Goal: Transaction & Acquisition: Obtain resource

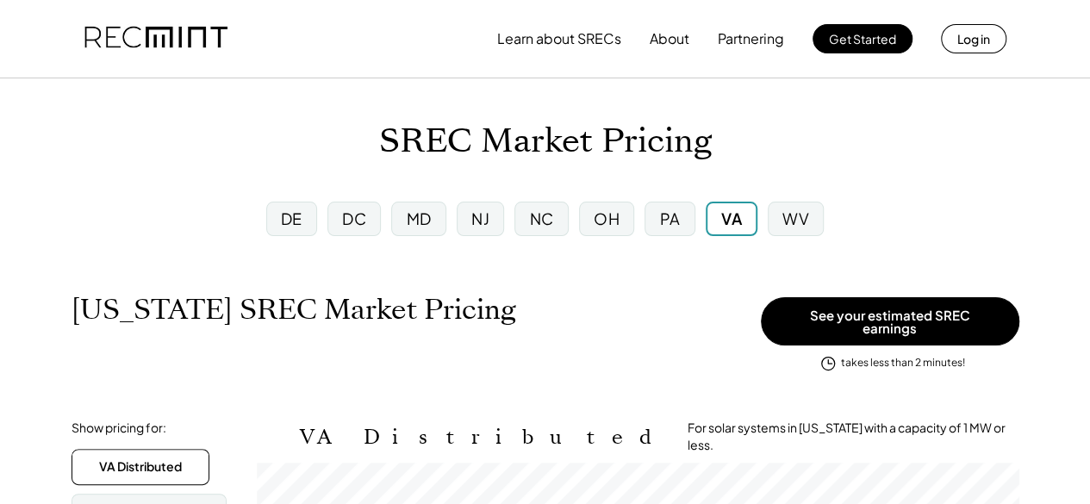
scroll to position [284, 762]
click at [209, 39] on img at bounding box center [155, 38] width 143 height 59
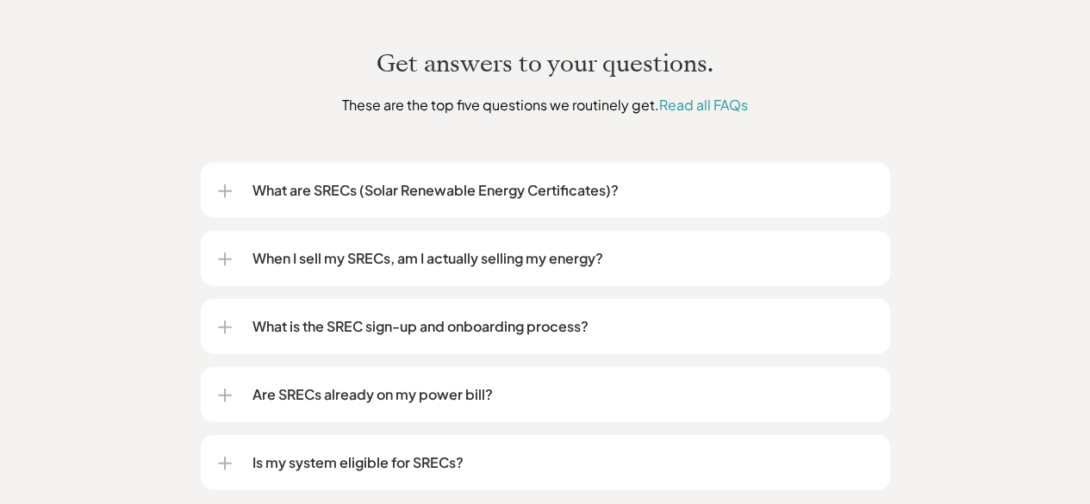
scroll to position [2080, 0]
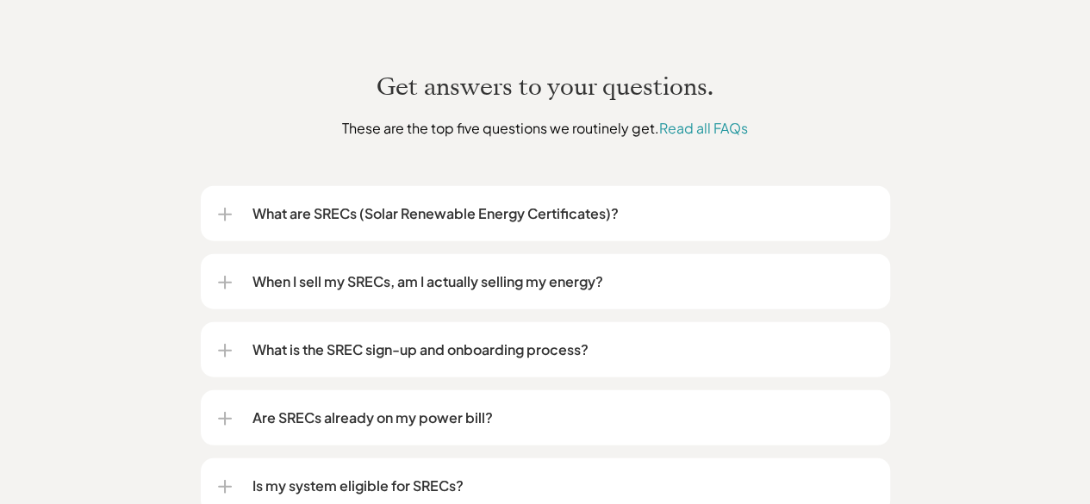
click at [822, 203] on p "What are SRECs (Solar Renewable Energy Certificates)?" at bounding box center [563, 213] width 621 height 21
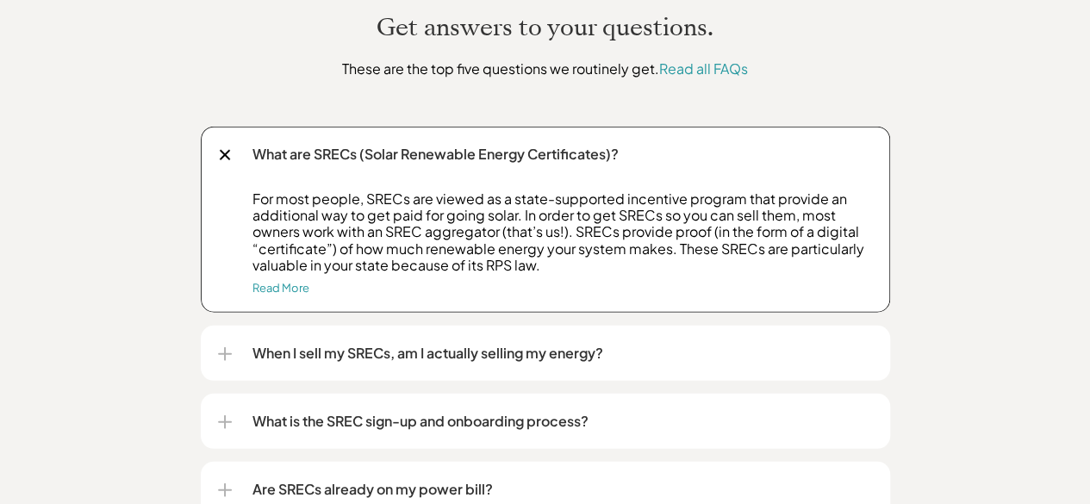
scroll to position [2226, 0]
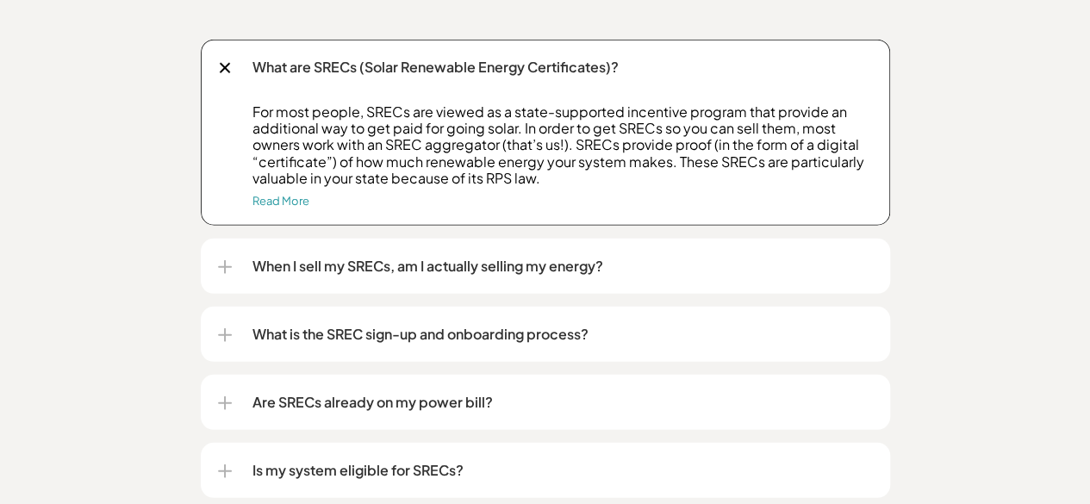
click at [785, 239] on div "When I sell my SRECs, am I actually selling my energy?" at bounding box center [545, 266] width 655 height 55
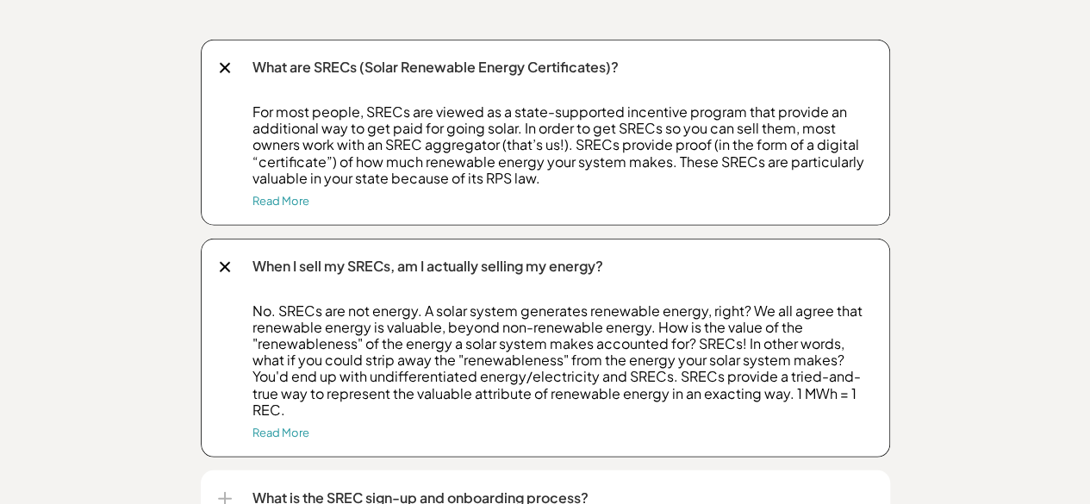
click at [822, 321] on p "No. SRECs are not energy. A solar system generates renewable energy, right? We …" at bounding box center [563, 360] width 621 height 115
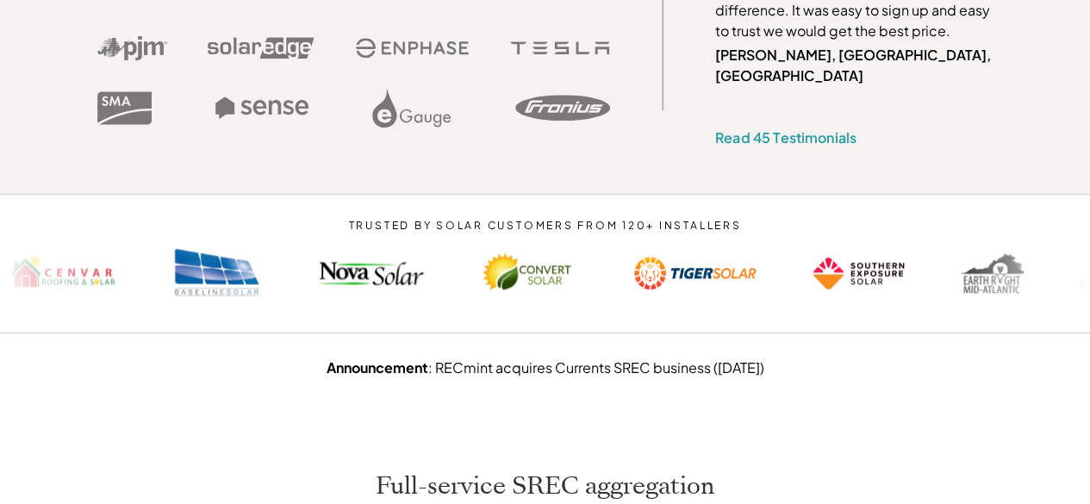
scroll to position [0, 0]
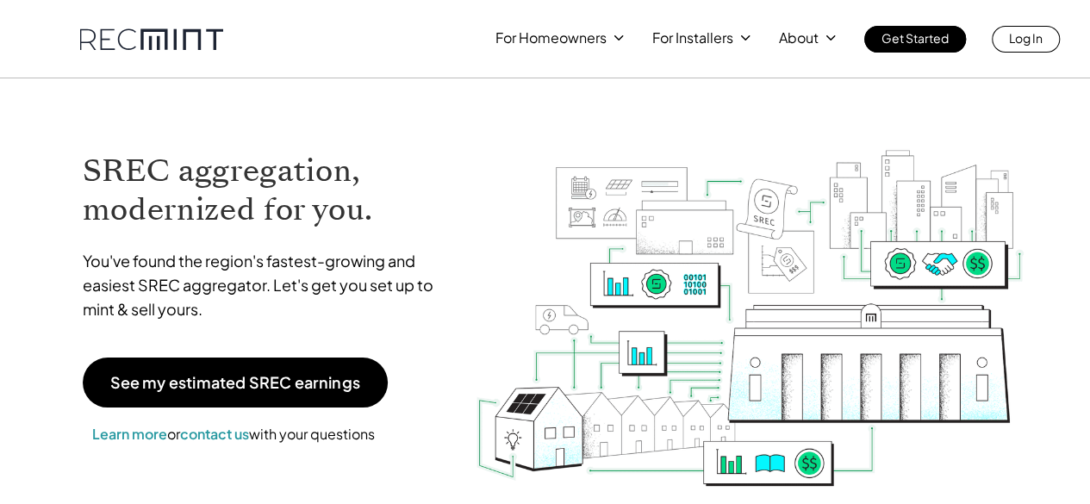
click at [731, 49] on p "For Installers" at bounding box center [692, 38] width 81 height 24
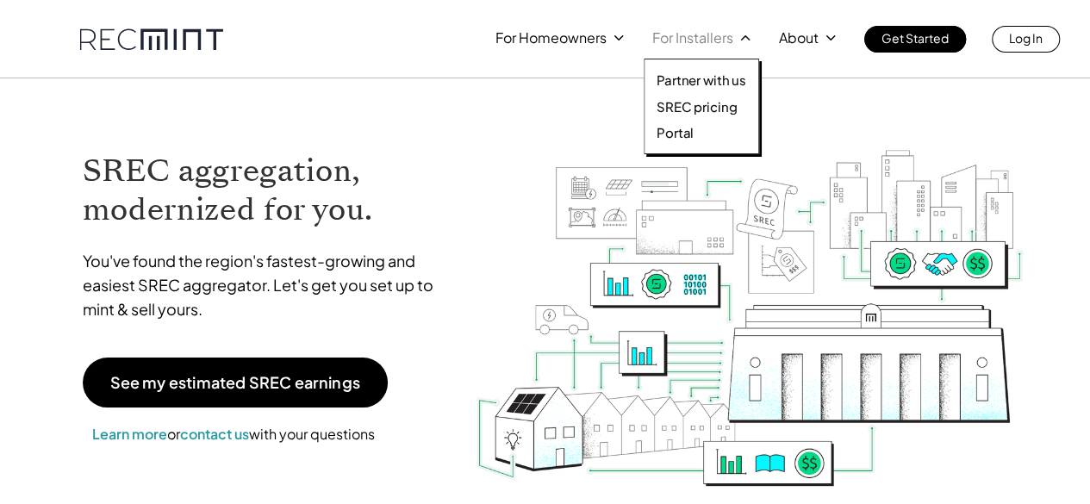
click at [734, 107] on p "SREC pricing" at bounding box center [697, 106] width 80 height 17
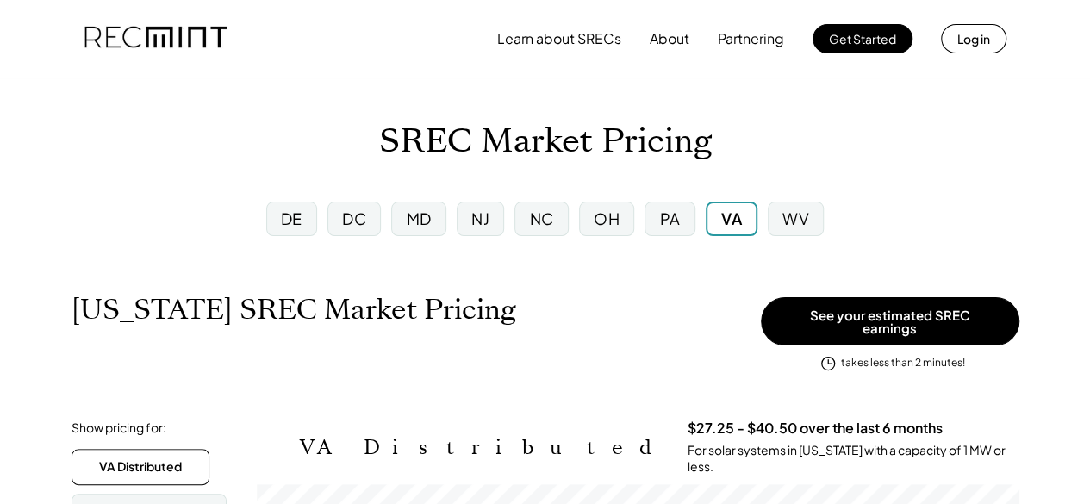
scroll to position [284, 762]
click at [865, 309] on button "See your estimated SREC earnings" at bounding box center [890, 321] width 259 height 48
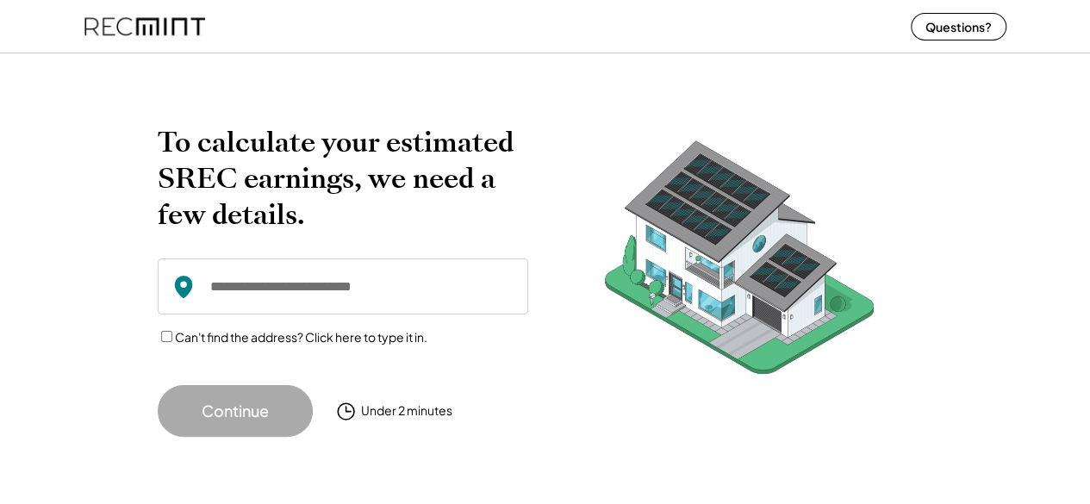
click at [151, 25] on img at bounding box center [144, 26] width 121 height 46
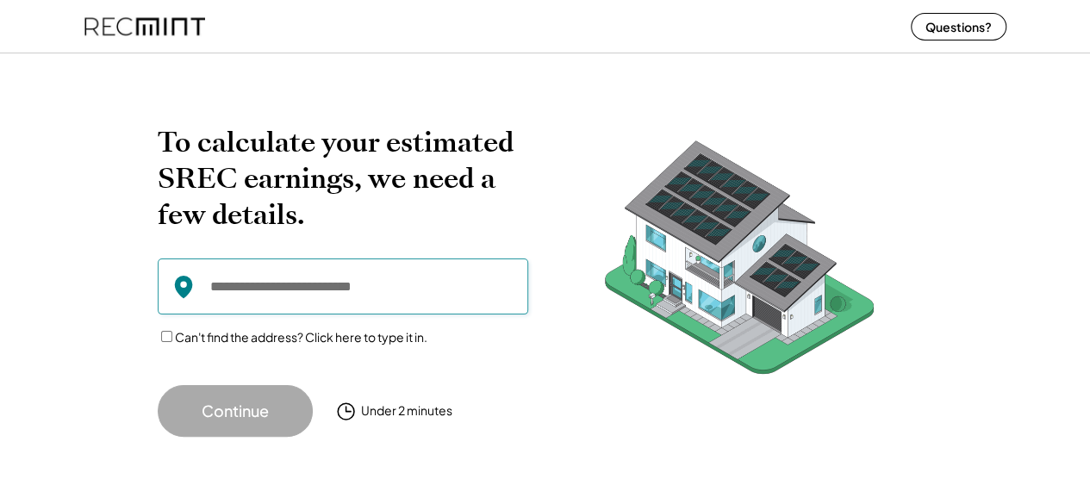
click at [300, 292] on input "input" at bounding box center [343, 287] width 371 height 56
paste input "**********"
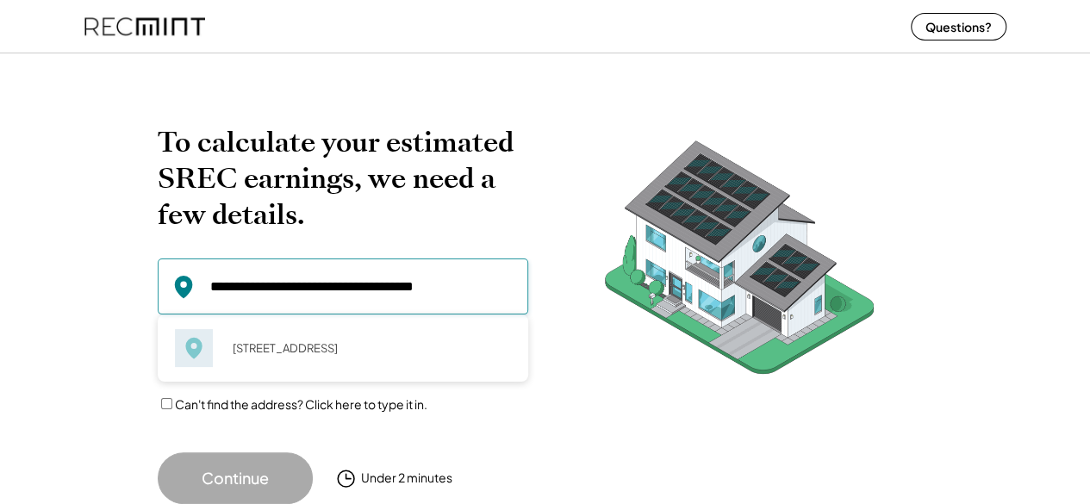
click at [304, 325] on div "[STREET_ADDRESS]" at bounding box center [343, 348] width 371 height 67
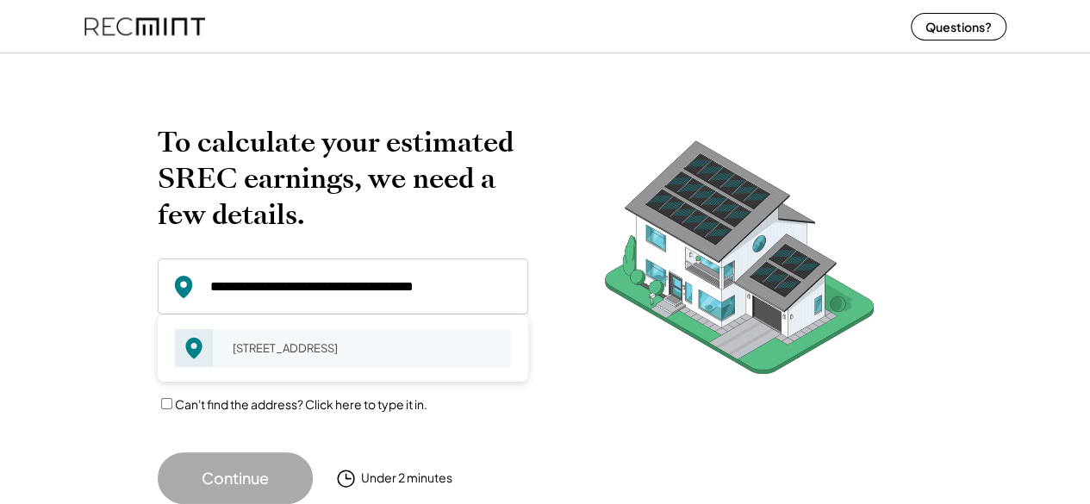
click at [285, 349] on div "[STREET_ADDRESS]" at bounding box center [366, 348] width 290 height 24
type input "**********"
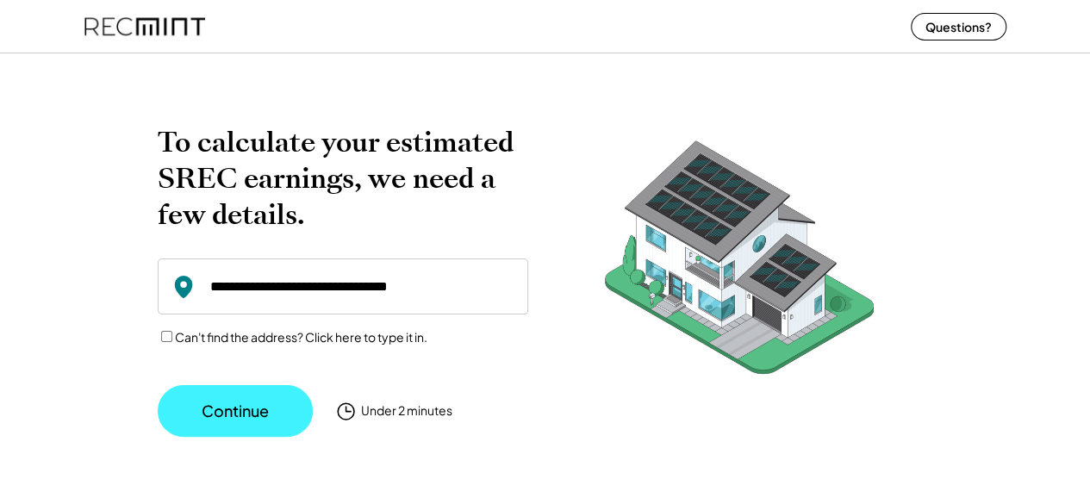
click at [240, 397] on button "Continue" at bounding box center [235, 411] width 155 height 52
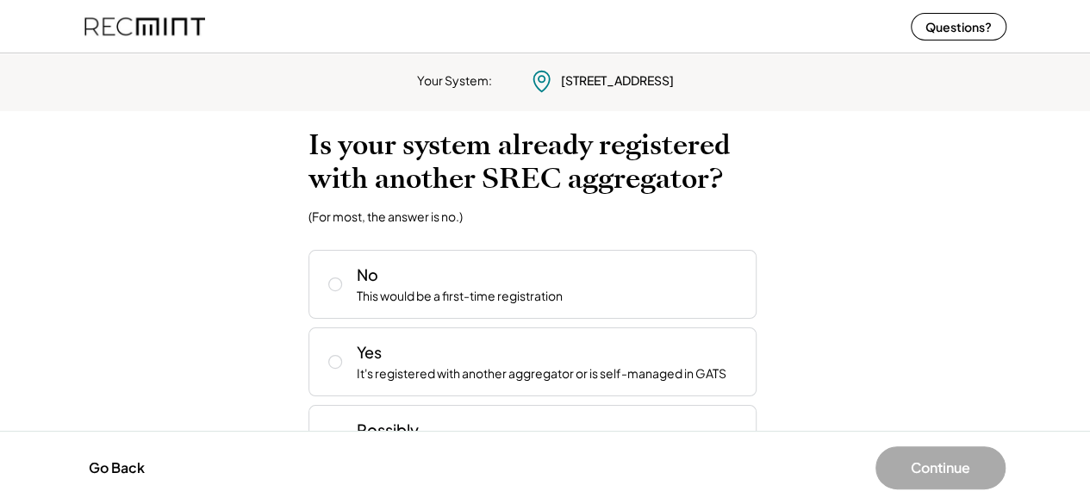
drag, startPoint x: 169, startPoint y: 28, endPoint x: 486, endPoint y: 290, distance: 411.9
click at [486, 290] on div "This would be a first-time registration" at bounding box center [460, 296] width 206 height 17
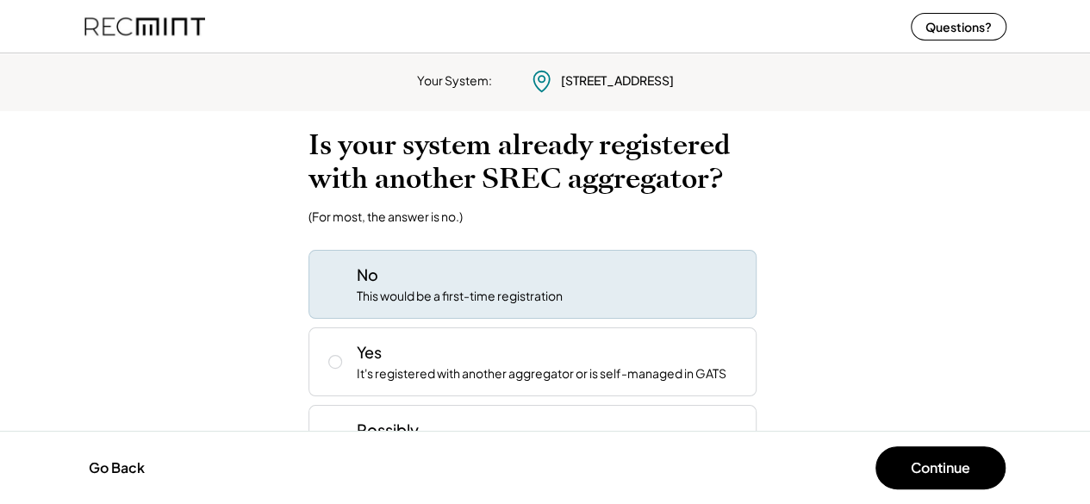
scroll to position [60, 0]
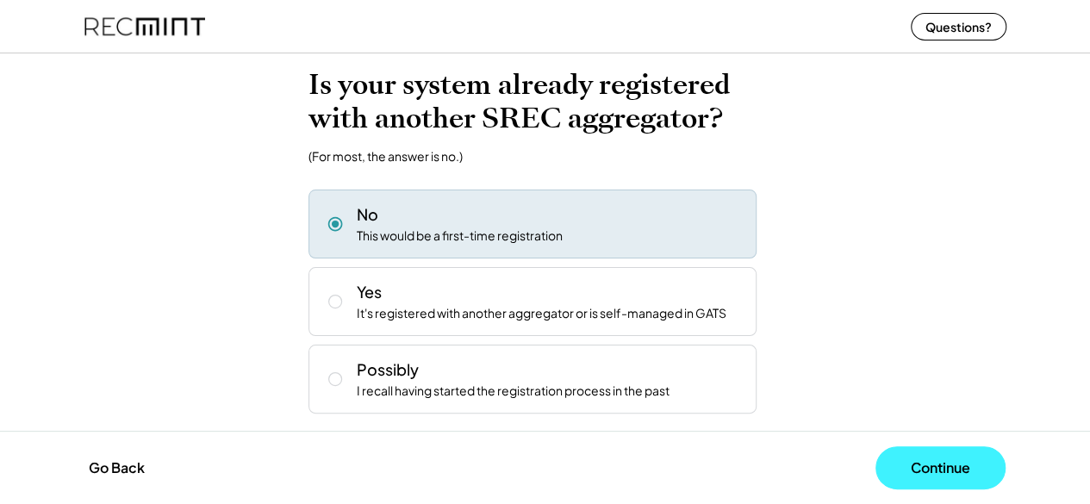
click at [920, 450] on button "Continue" at bounding box center [941, 467] width 130 height 43
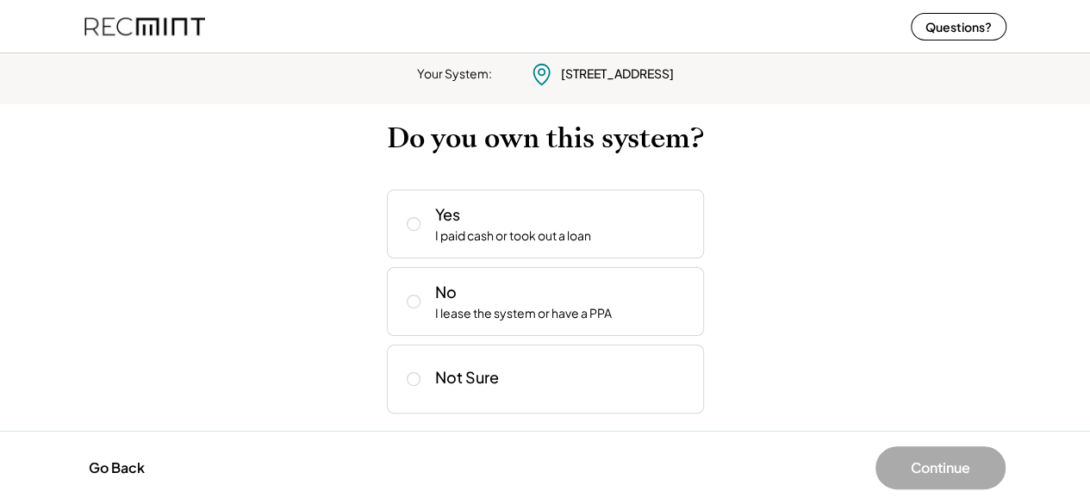
scroll to position [7, 0]
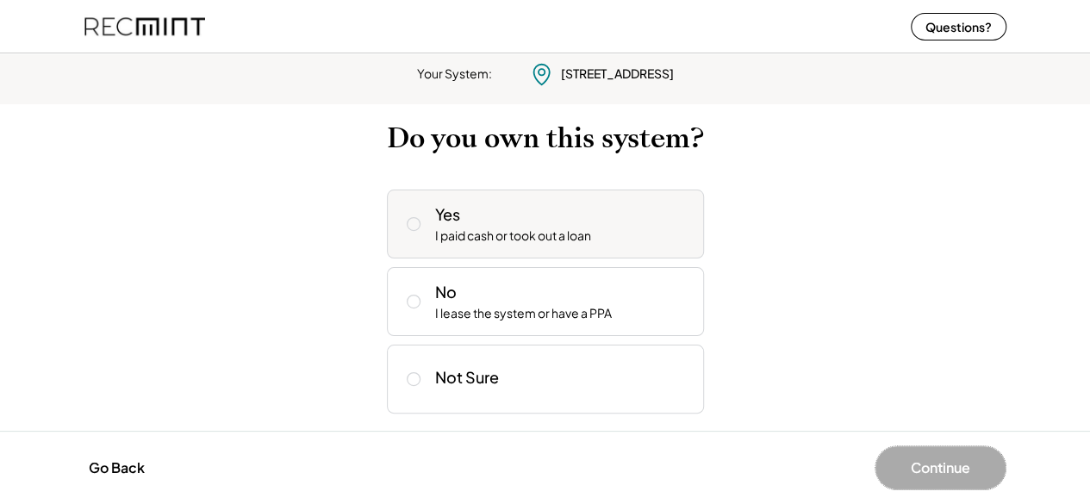
click at [589, 223] on div "Yes I paid cash or took out a loan" at bounding box center [562, 223] width 255 height 41
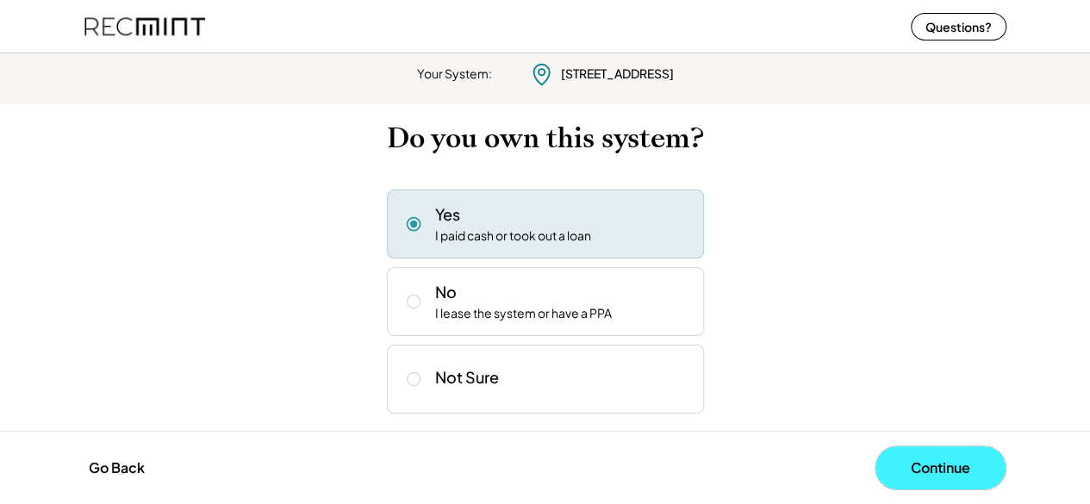
click at [950, 461] on button "Continue" at bounding box center [941, 467] width 130 height 43
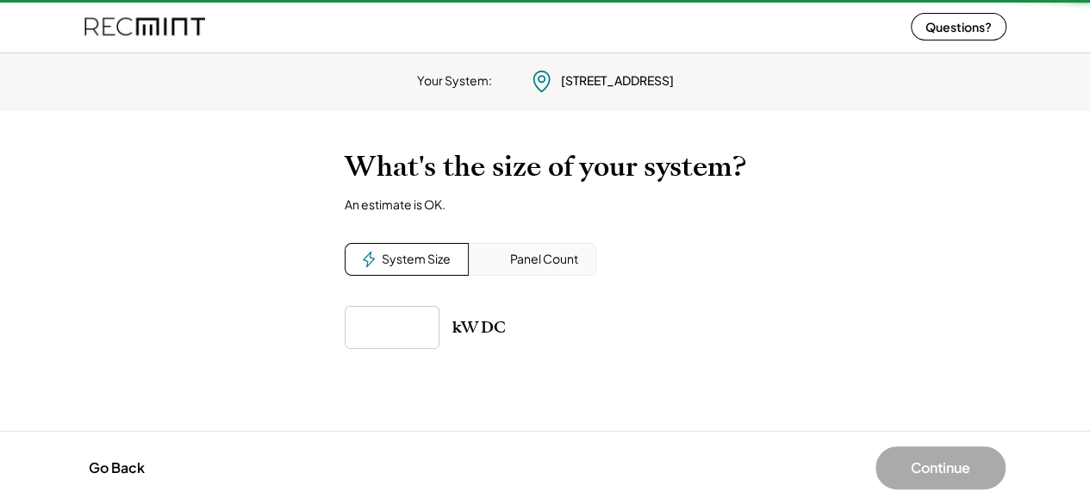
scroll to position [0, 0]
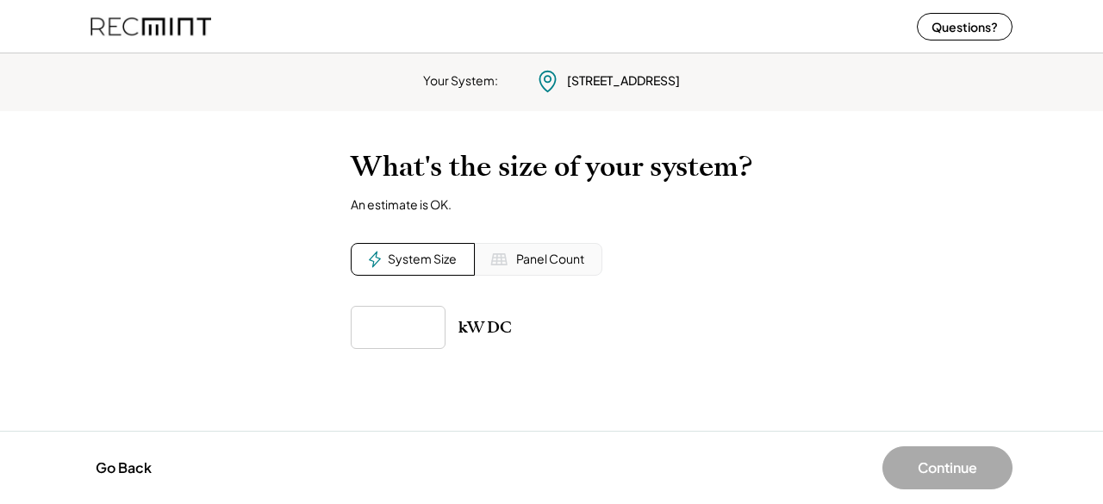
click at [400, 329] on input "input" at bounding box center [398, 327] width 95 height 43
type input "*****"
click at [927, 446] on button "Continue" at bounding box center [948, 467] width 130 height 43
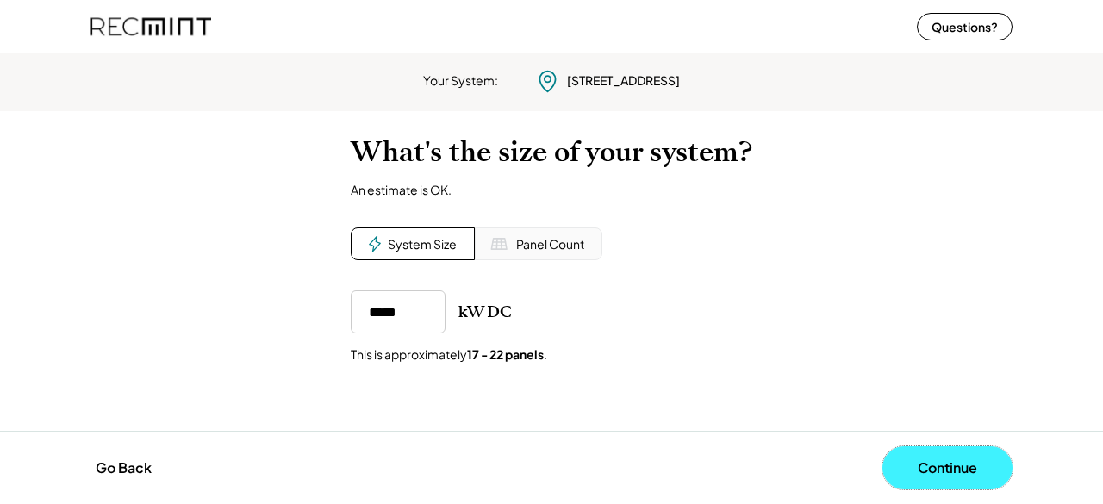
click at [929, 476] on button "Continue" at bounding box center [948, 467] width 130 height 43
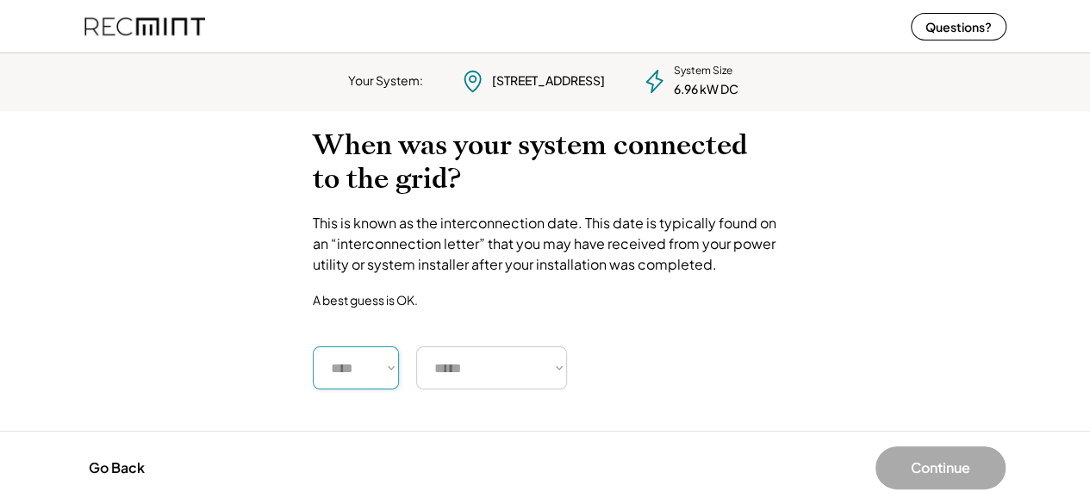
drag, startPoint x: 361, startPoint y: 354, endPoint x: 330, endPoint y: 378, distance: 39.3
click at [330, 378] on select "**** **** **** **** **** **** **** **** **** **** **** **** **** **** ****" at bounding box center [356, 367] width 86 height 43
select select "****"
click at [313, 346] on select "**** **** **** **** **** **** **** **** **** **** **** **** **** **** ****" at bounding box center [356, 367] width 86 height 43
click at [502, 377] on select "***** ******* ******** ***** ***** *** **** **** ****** ********* ******* *****…" at bounding box center [491, 367] width 151 height 43
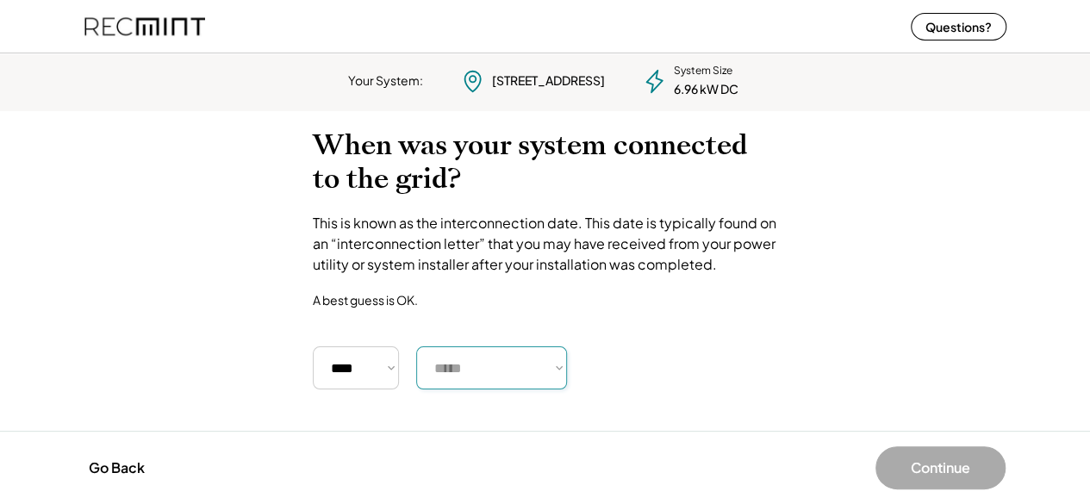
select select "**********"
click at [416, 346] on select "***** ******* ******** ***** ***** *** **** **** ****** ********* ******* *****…" at bounding box center [491, 367] width 151 height 43
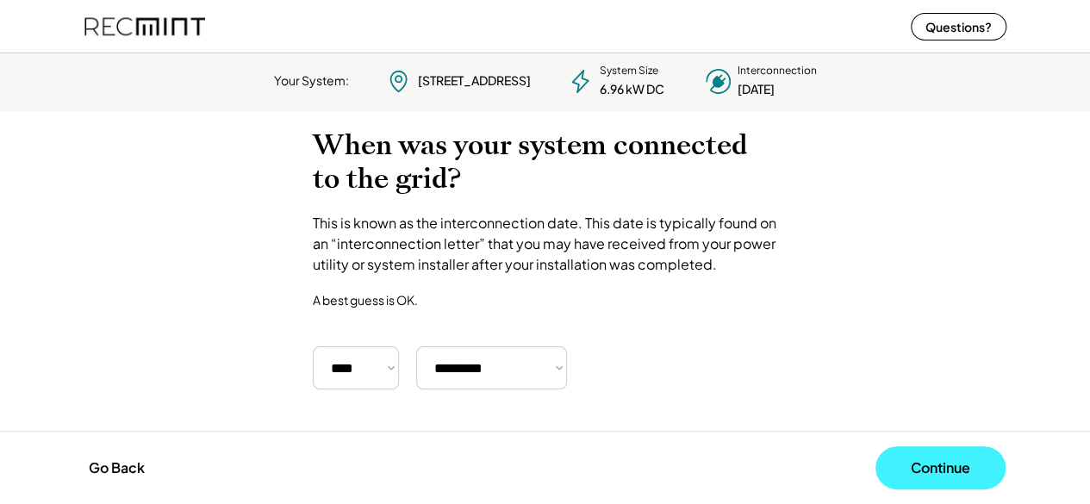
click at [924, 462] on button "Continue" at bounding box center [941, 467] width 130 height 43
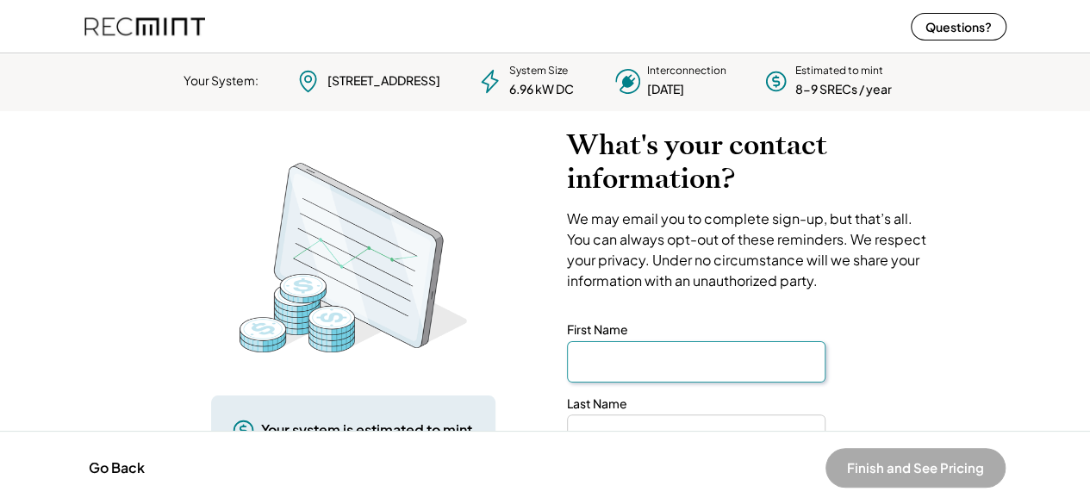
click at [664, 369] on input "input" at bounding box center [696, 361] width 259 height 41
type input "*****"
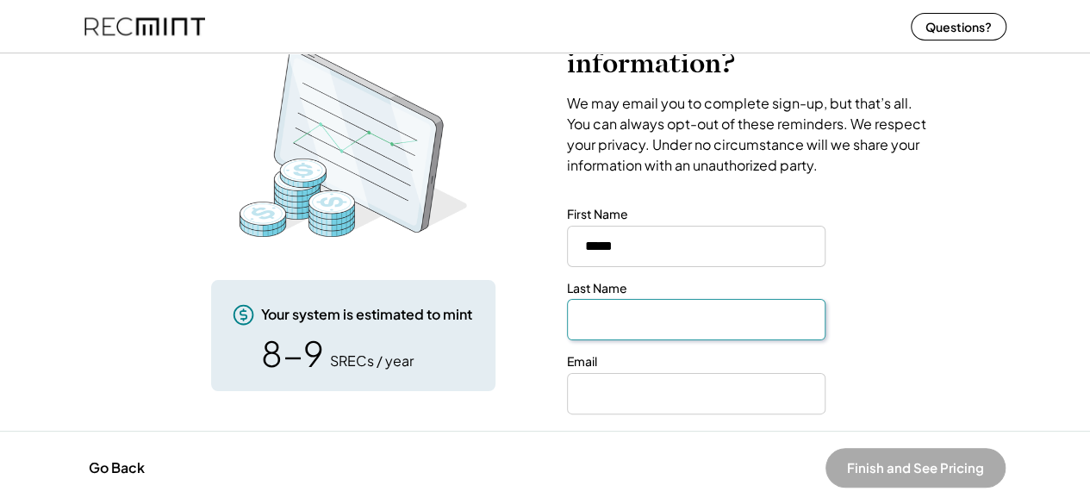
scroll to position [115, 0]
type input "*********"
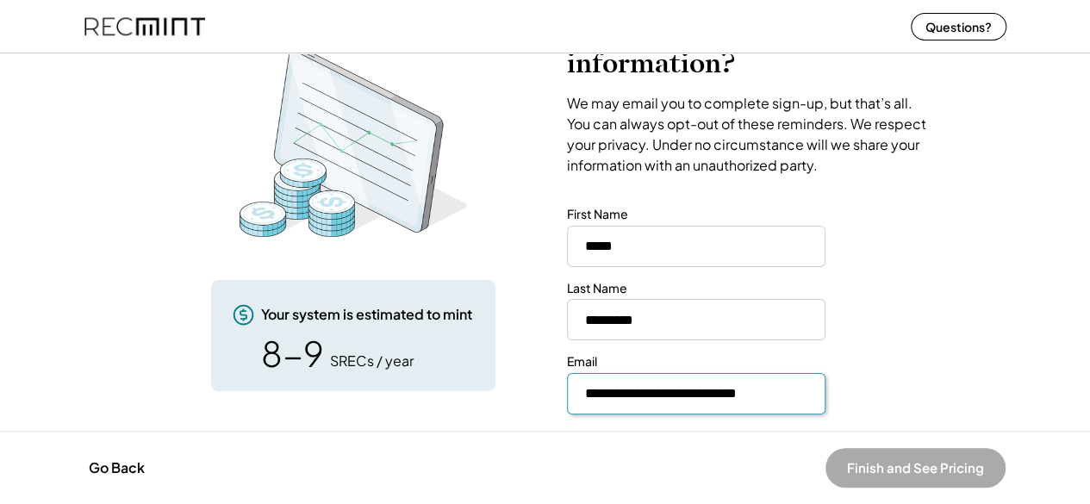
scroll to position [0, 8]
type input "**********"
click at [932, 366] on div "**********" at bounding box center [750, 383] width 366 height 61
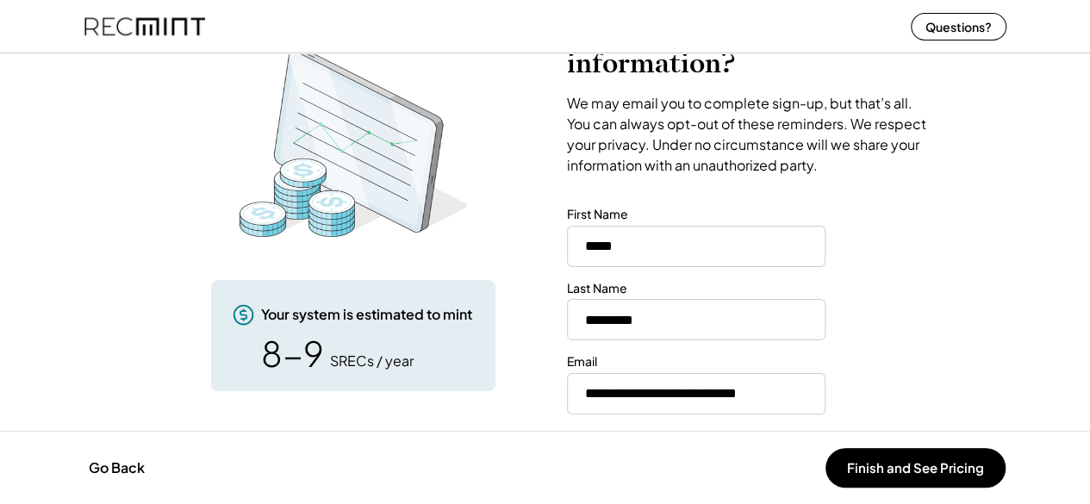
scroll to position [115, 0]
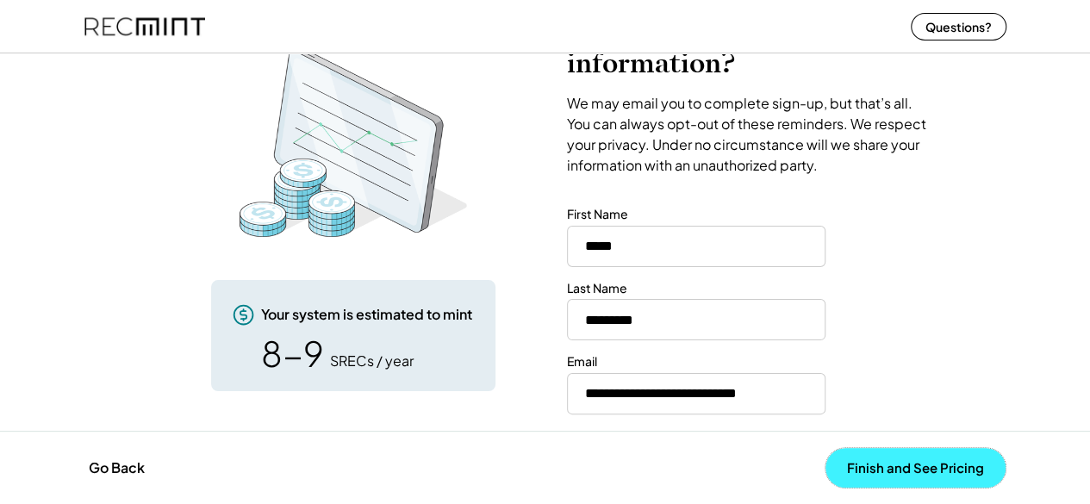
click at [879, 480] on button "Finish and See Pricing" at bounding box center [916, 468] width 180 height 40
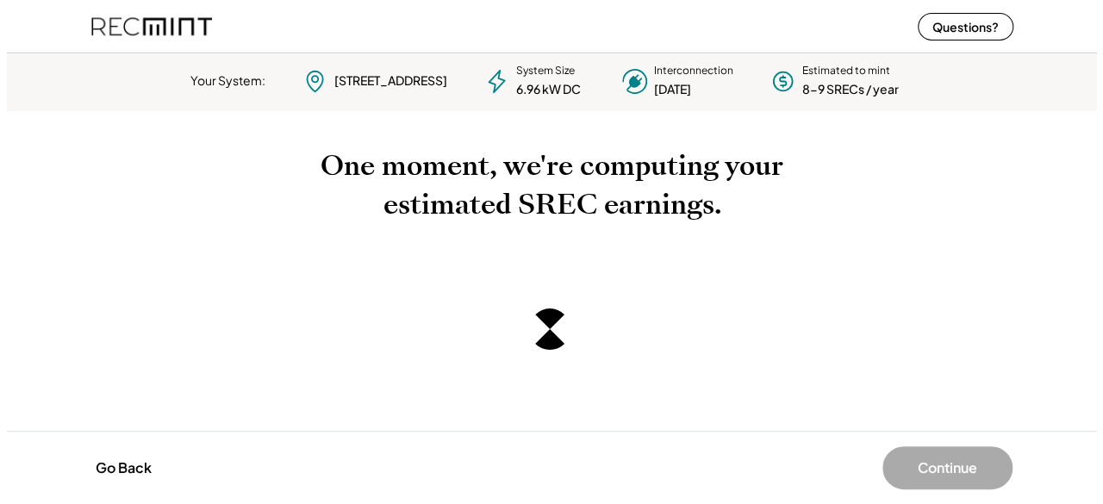
scroll to position [0, 0]
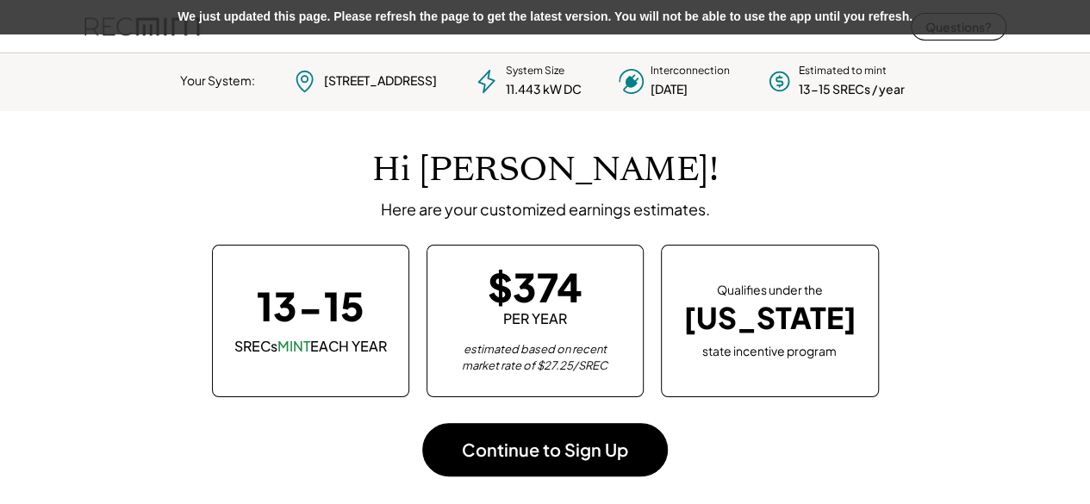
click at [167, 34] on img at bounding box center [144, 26] width 121 height 46
click at [183, 36] on img at bounding box center [144, 26] width 121 height 46
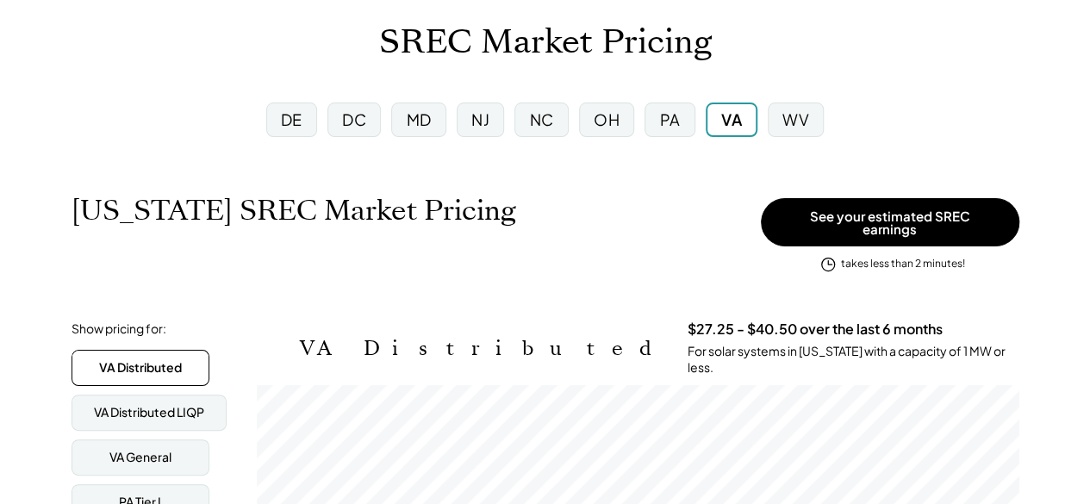
scroll to position [100, 0]
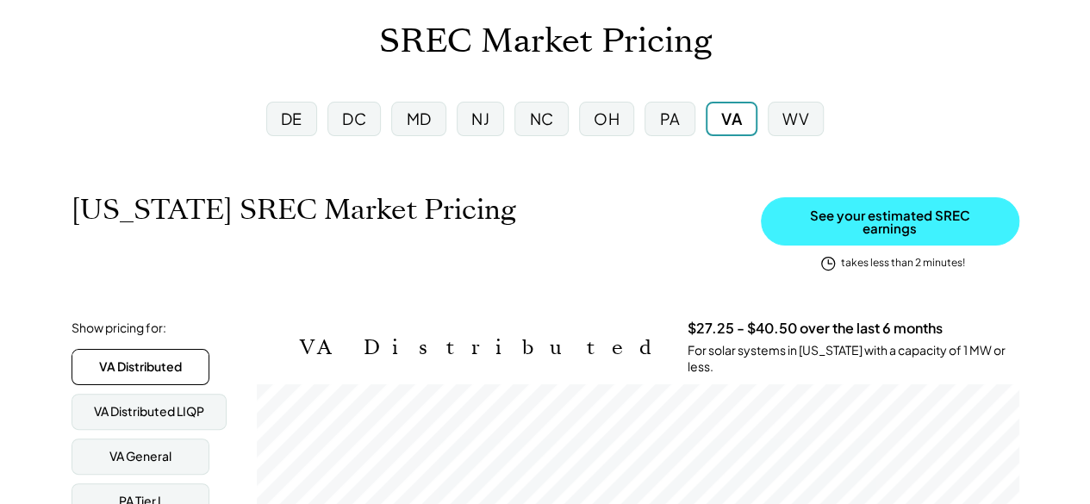
click at [865, 215] on button "See your estimated SREC earnings" at bounding box center [890, 221] width 259 height 48
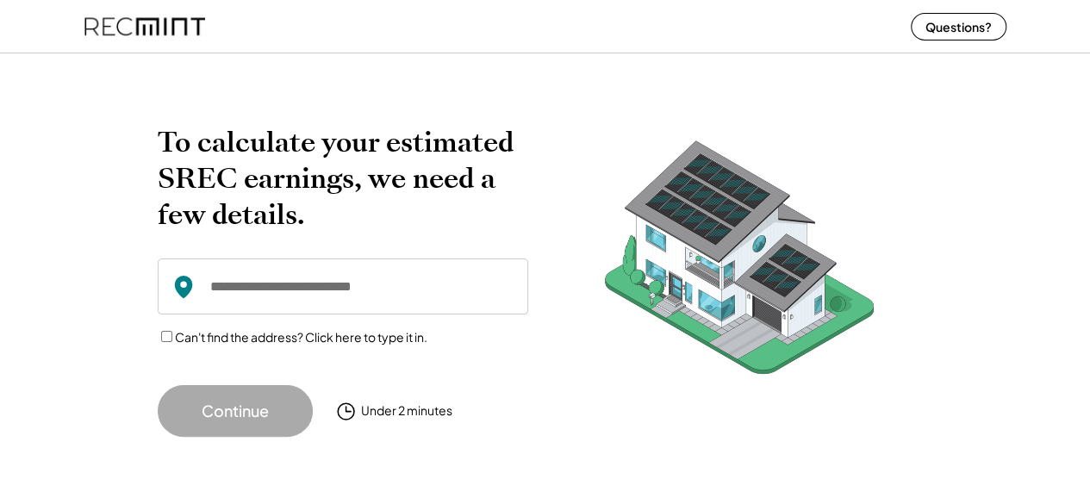
click at [486, 283] on input "input" at bounding box center [343, 287] width 371 height 56
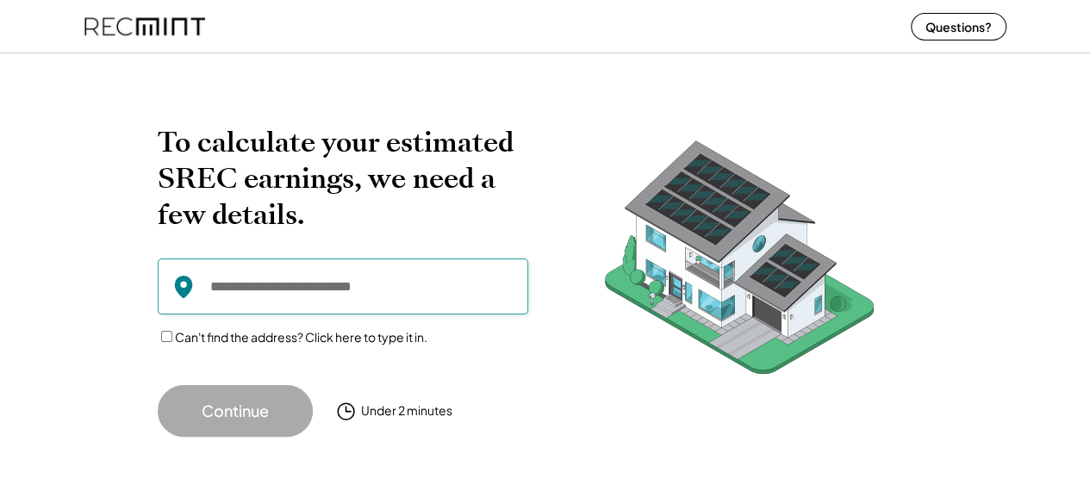
paste input "**********"
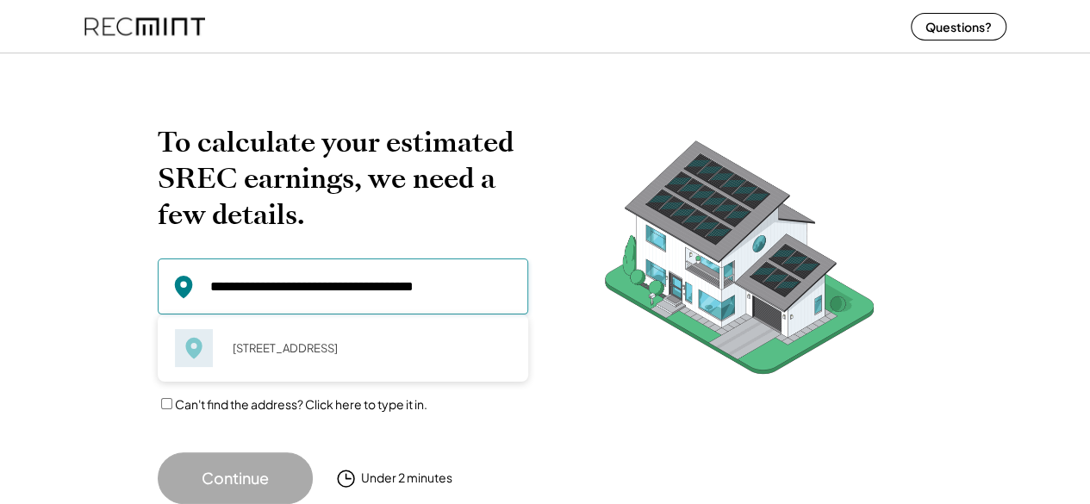
click at [419, 355] on div "[STREET_ADDRESS]" at bounding box center [366, 348] width 290 height 24
type input "**********"
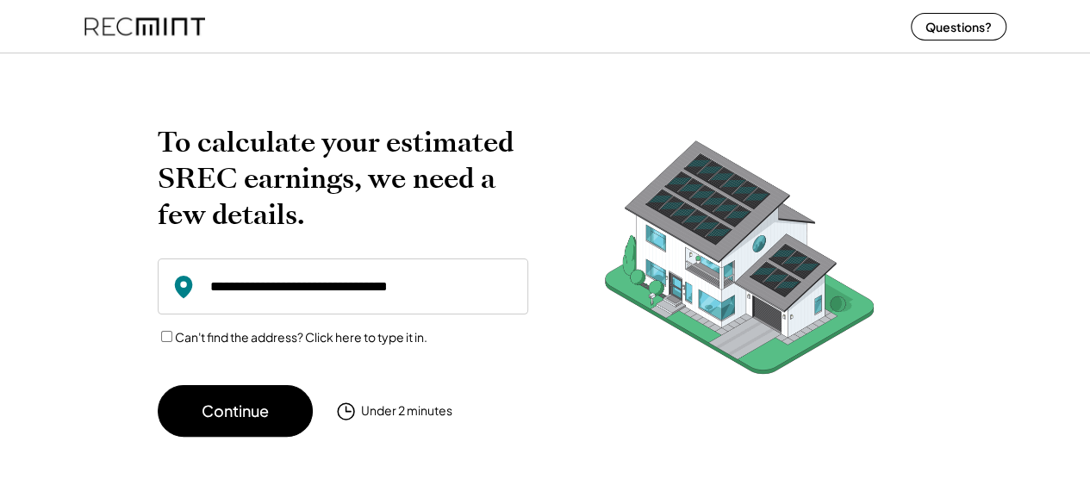
click at [266, 423] on button "Continue" at bounding box center [235, 411] width 155 height 52
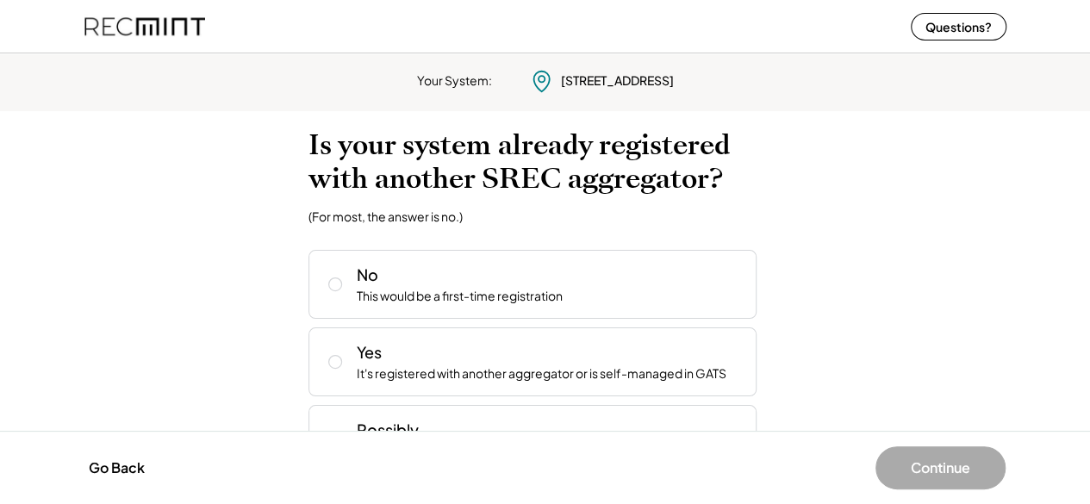
click at [440, 290] on div "This would be a first-time registration" at bounding box center [460, 296] width 206 height 17
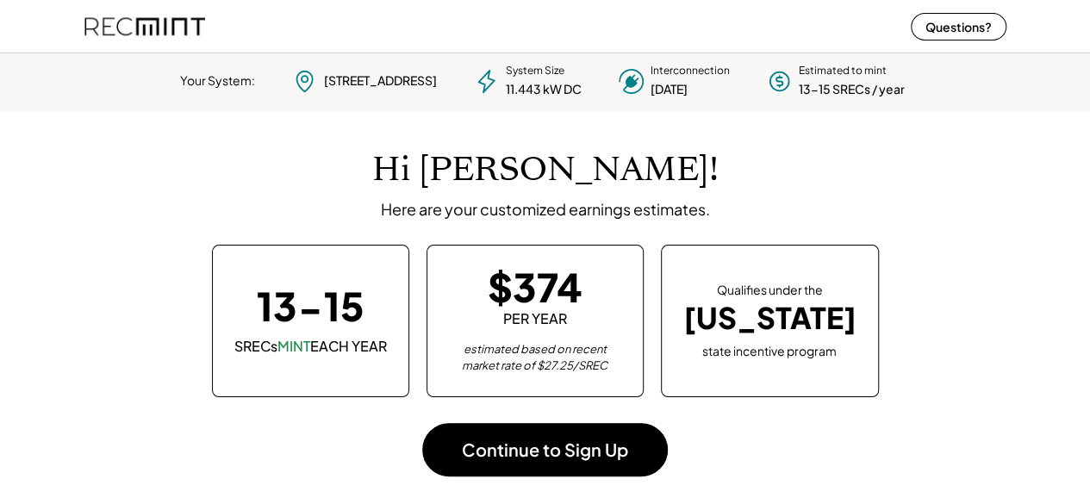
click at [165, 24] on img at bounding box center [144, 26] width 121 height 46
click at [162, 27] on img at bounding box center [144, 26] width 121 height 46
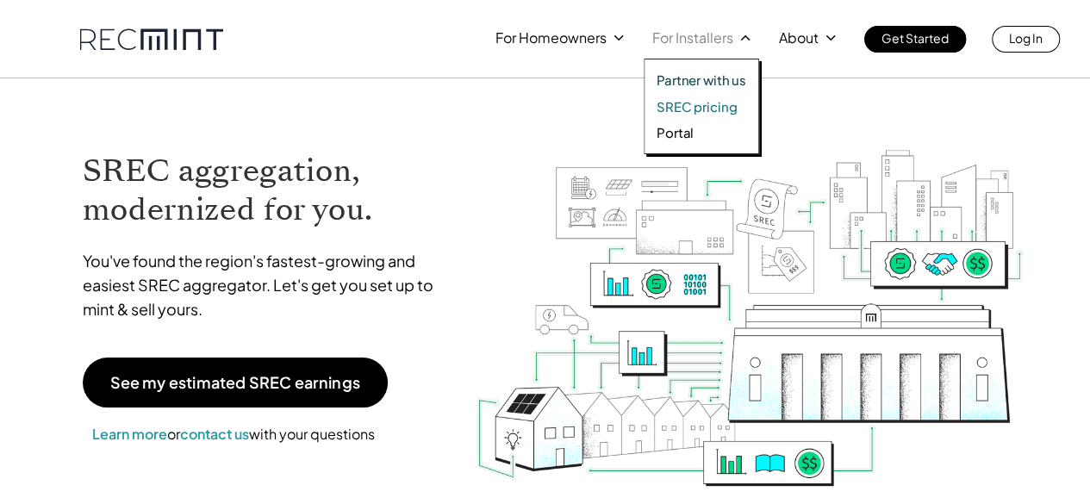
click at [698, 107] on p "SREC pricing" at bounding box center [697, 106] width 80 height 17
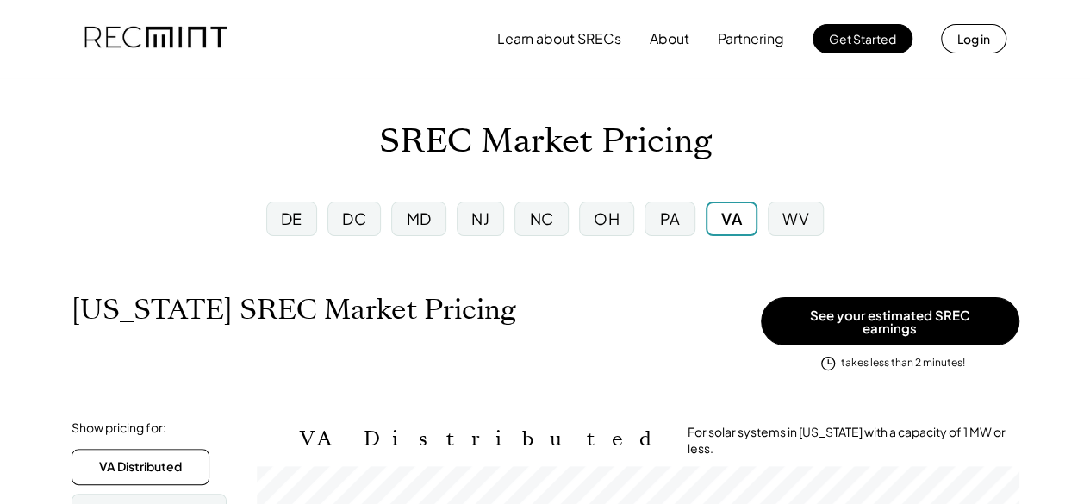
scroll to position [284, 762]
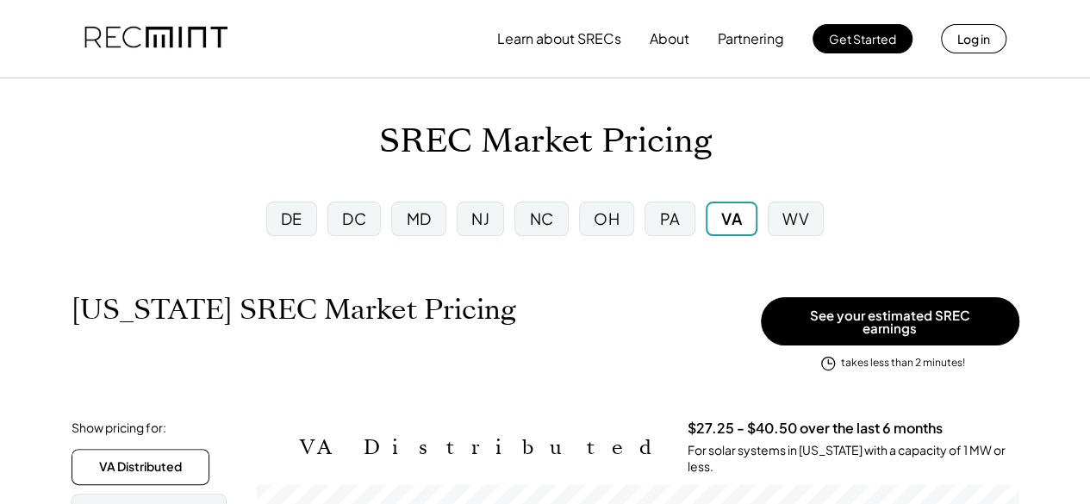
click at [599, 213] on div "OH" at bounding box center [607, 219] width 26 height 22
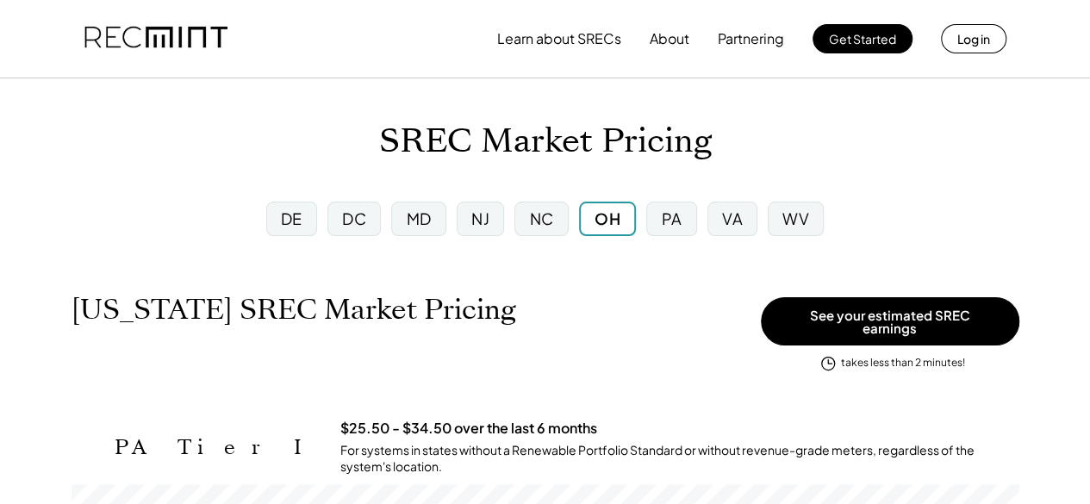
scroll to position [284, 948]
click at [684, 217] on div "PA" at bounding box center [671, 219] width 50 height 34
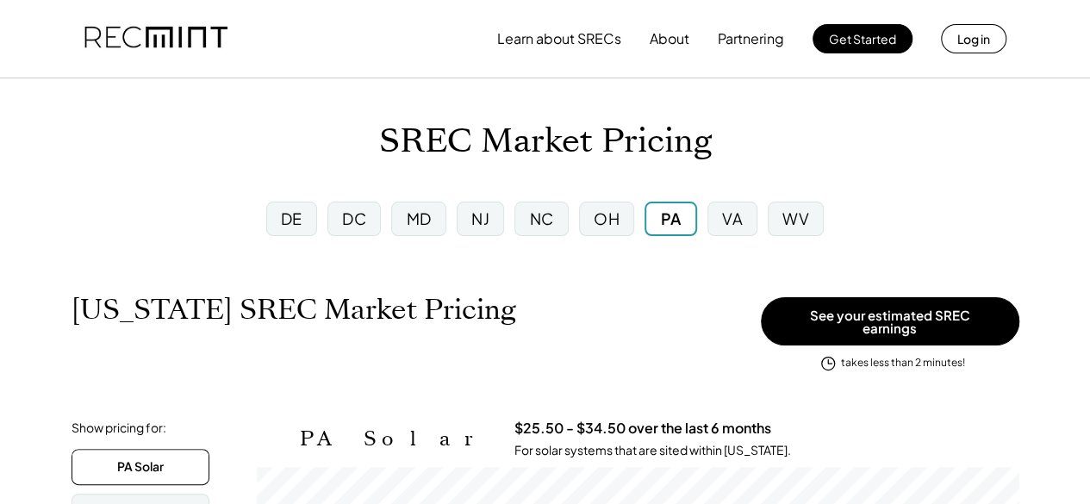
scroll to position [284, 762]
click at [797, 211] on div "WV" at bounding box center [796, 219] width 27 height 22
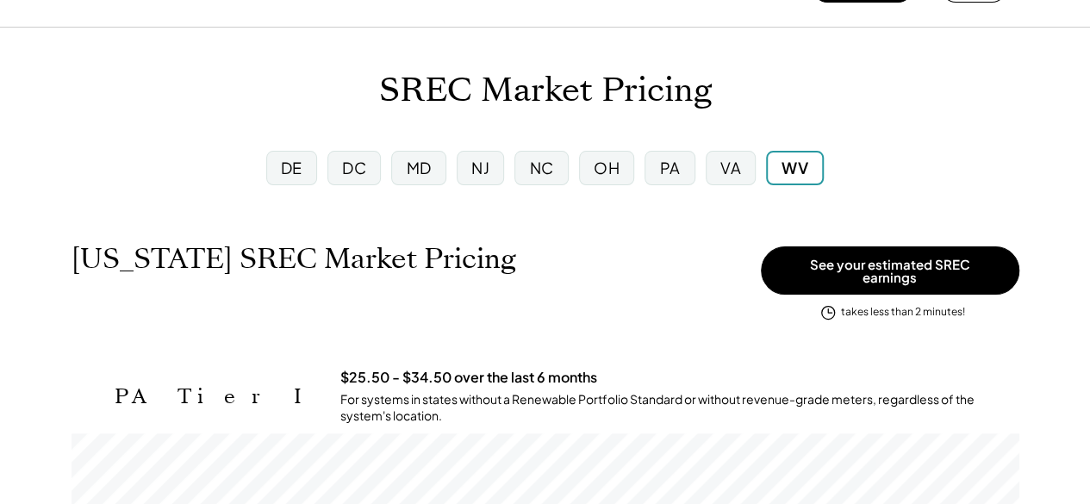
scroll to position [2, 0]
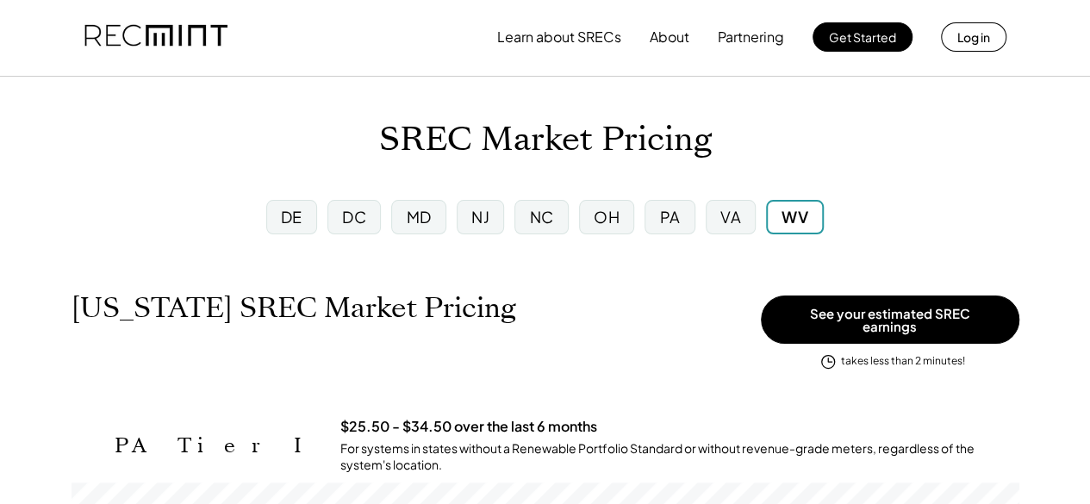
click at [486, 225] on div "NJ" at bounding box center [480, 217] width 18 height 22
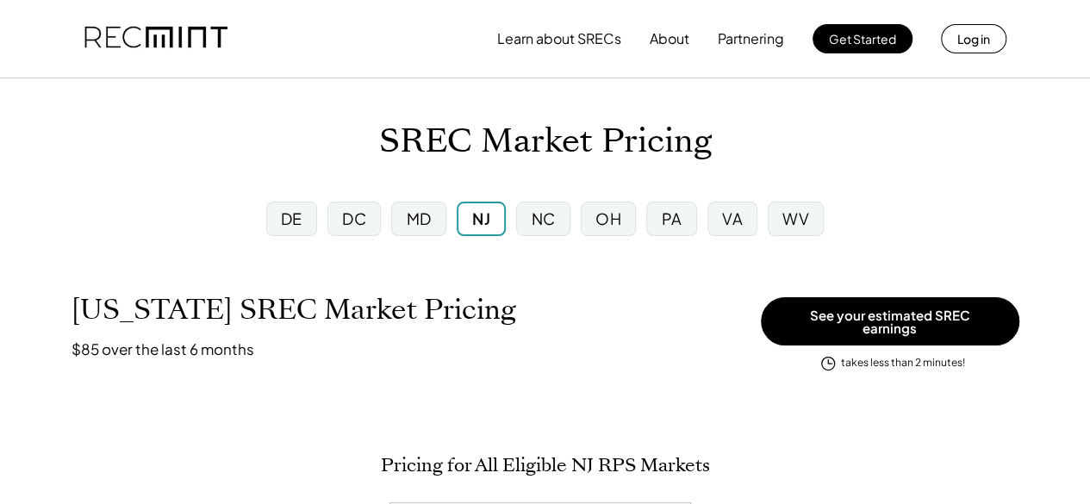
click at [296, 213] on div "DE" at bounding box center [292, 219] width 22 height 22
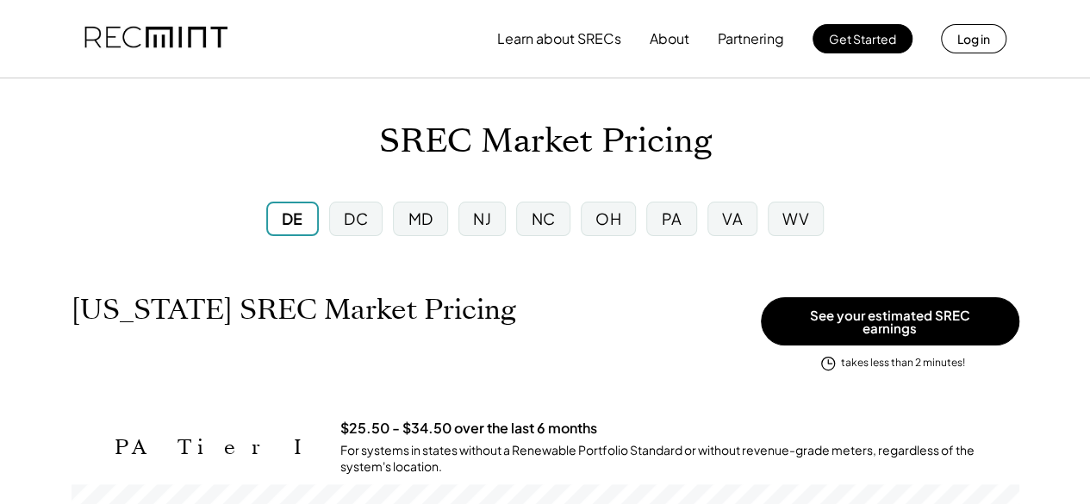
scroll to position [284, 948]
click at [365, 229] on div "DC" at bounding box center [356, 219] width 24 height 22
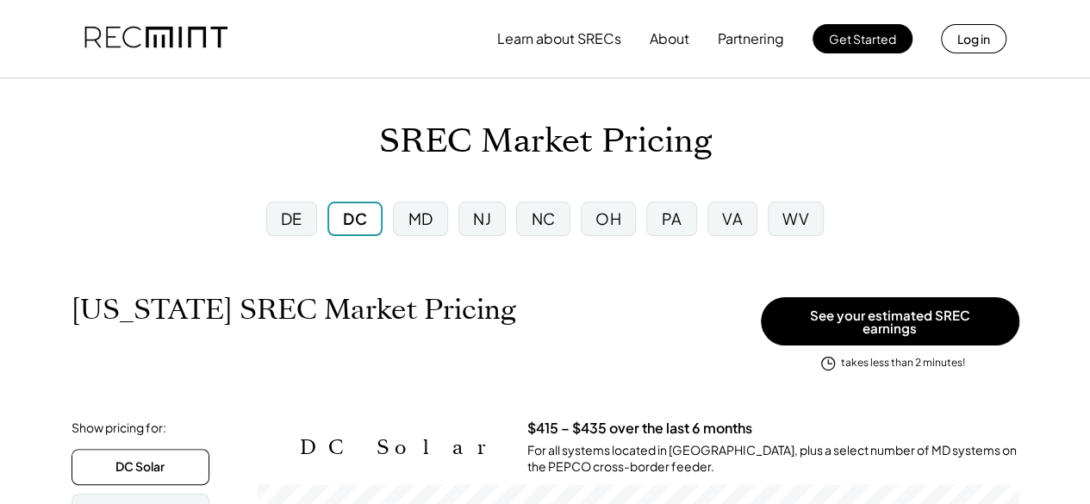
scroll to position [68, 0]
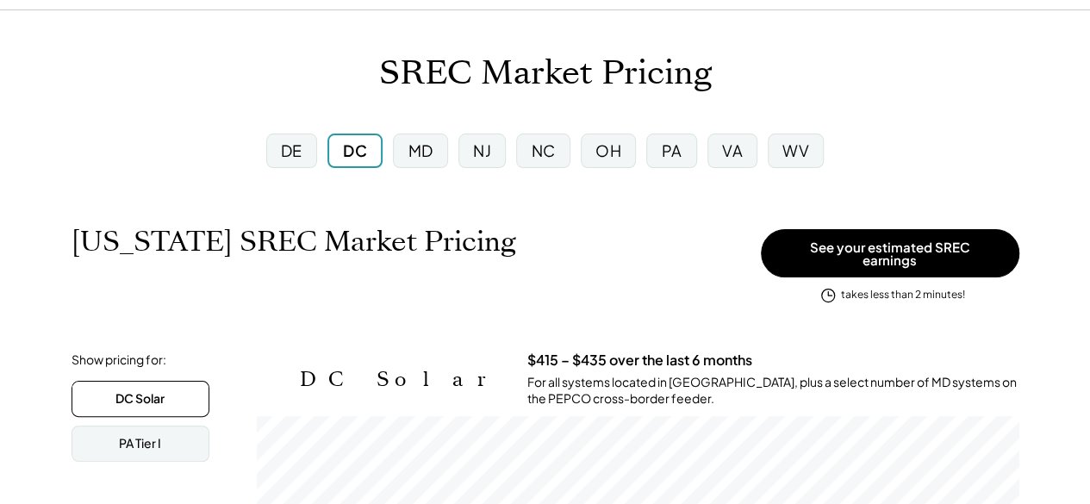
click at [808, 142] on div "WV" at bounding box center [796, 151] width 27 height 22
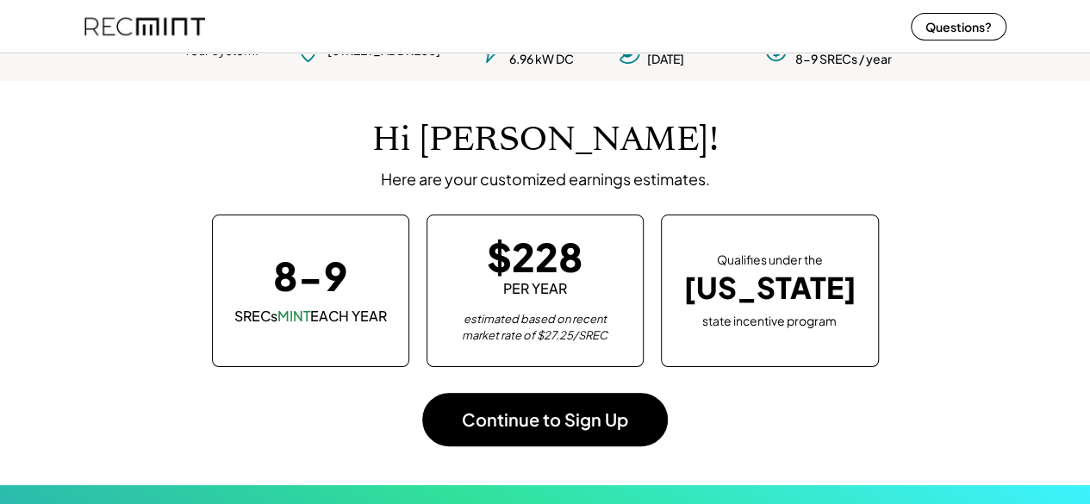
scroll to position [34, 0]
